Goal: Share content: Share content

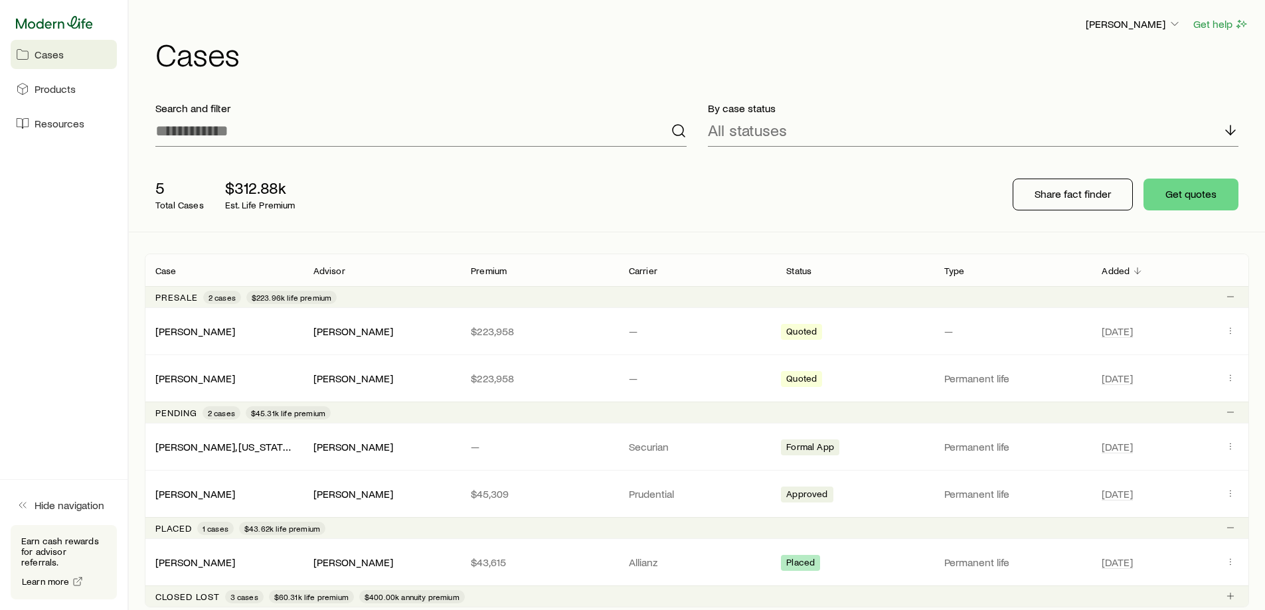
click at [47, 20] on icon at bounding box center [54, 22] width 77 height 13
click at [1071, 197] on p "Share fact finder" at bounding box center [1073, 193] width 76 height 13
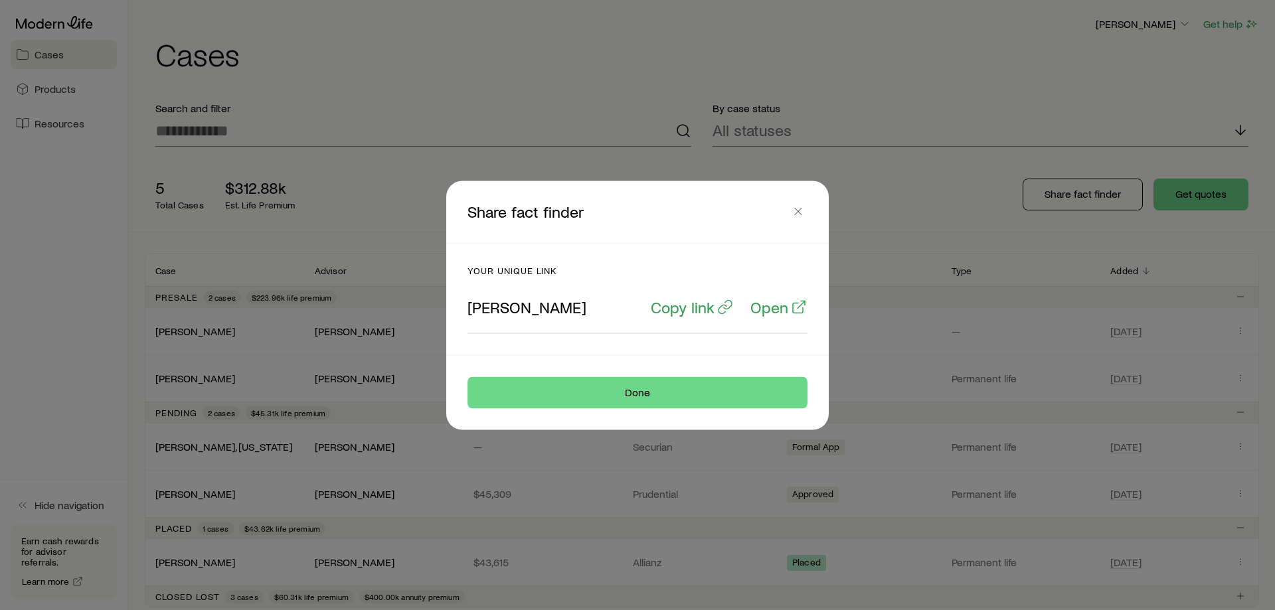
click at [537, 345] on div "Your unique link [PERSON_NAME] Copy link Open" at bounding box center [638, 299] width 372 height 111
click at [696, 308] on p "Copy link" at bounding box center [683, 307] width 64 height 19
click at [670, 392] on button "Done" at bounding box center [638, 393] width 340 height 32
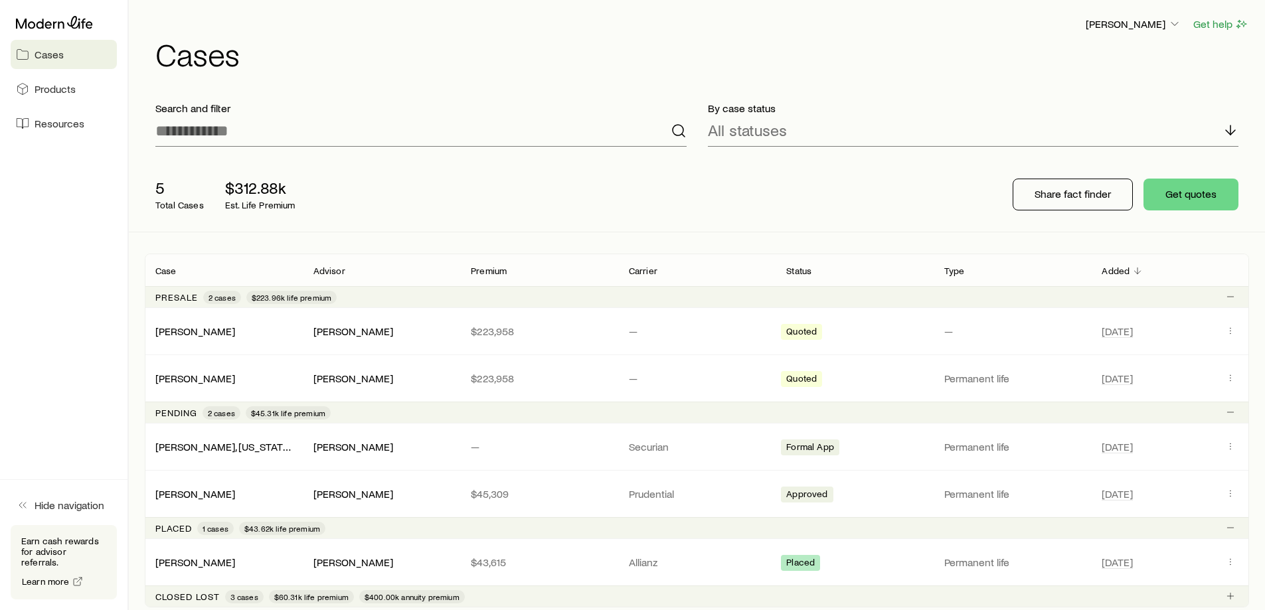
click at [1040, 211] on div "Share fact finder Get quotes" at bounding box center [1125, 194] width 247 height 53
click at [1036, 199] on p "Share fact finder" at bounding box center [1073, 193] width 76 height 13
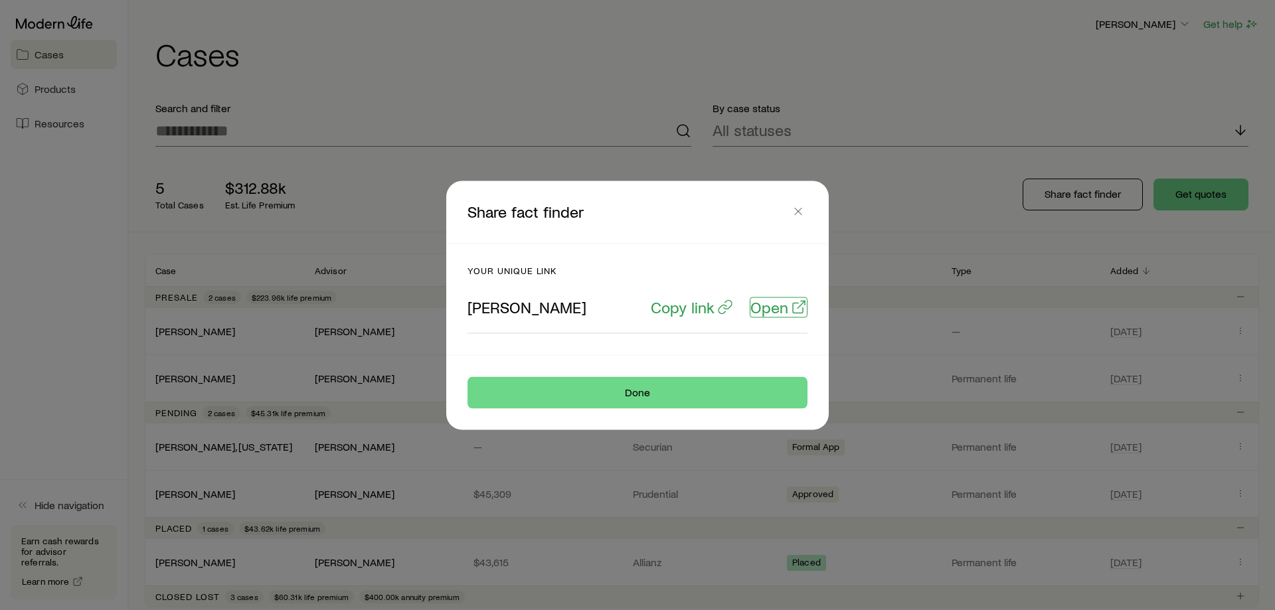
click at [775, 312] on p "Open" at bounding box center [770, 307] width 38 height 19
